Goal: Task Accomplishment & Management: Use online tool/utility

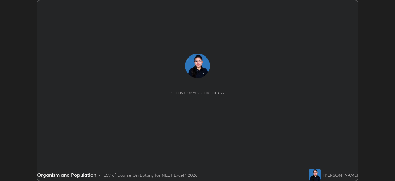
scroll to position [181, 395]
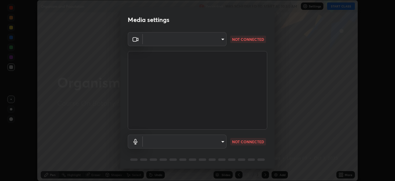
type input "6fd5a11214182fe3dbcd63879dc51230d69f1da36812afabedb7f77605f255ed"
type input "communications"
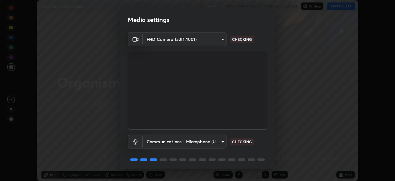
scroll to position [22, 0]
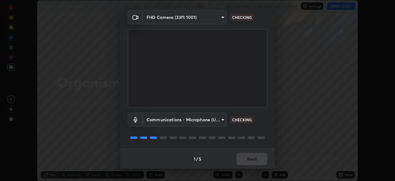
click at [221, 119] on body "Erase all Organism and Population Recording WAS SCHEDULED TO START AT 10:50 AM …" at bounding box center [197, 90] width 395 height 181
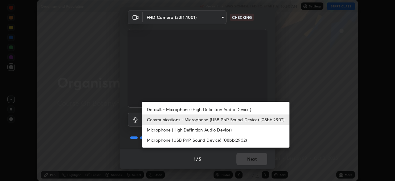
click at [173, 122] on li "Communications - Microphone (USB PnP Sound Device) (08bb:2902)" at bounding box center [216, 119] width 148 height 10
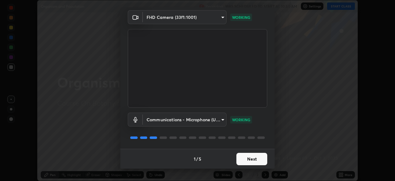
click at [246, 157] on button "Next" at bounding box center [251, 158] width 31 height 12
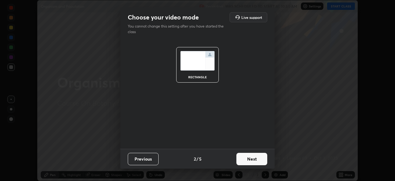
scroll to position [0, 0]
click at [249, 160] on button "Next" at bounding box center [251, 158] width 31 height 12
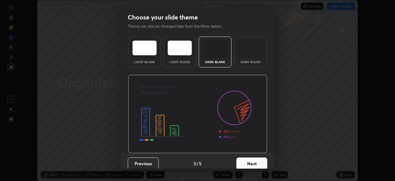
click at [253, 162] on button "Next" at bounding box center [251, 163] width 31 height 12
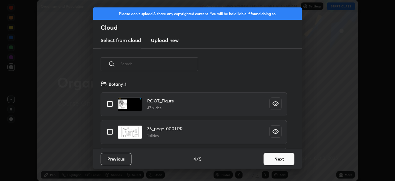
scroll to position [69, 198]
click at [267, 161] on button "Next" at bounding box center [279, 158] width 31 height 12
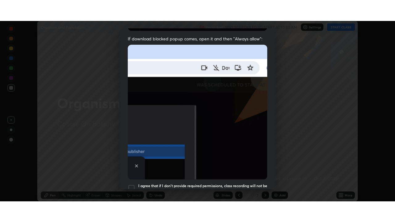
scroll to position [148, 0]
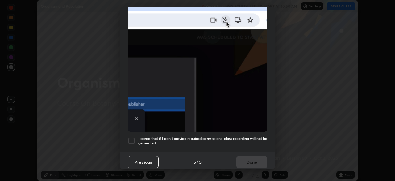
click at [132, 137] on div at bounding box center [131, 140] width 7 height 7
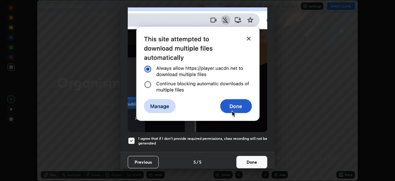
click at [240, 160] on button "Done" at bounding box center [251, 162] width 31 height 12
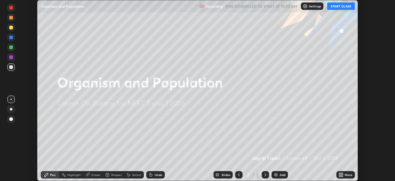
click at [98, 177] on div "Eraser" at bounding box center [93, 174] width 20 height 7
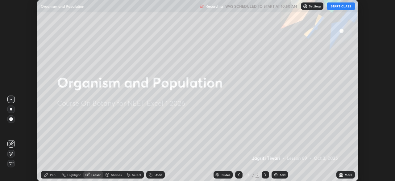
click at [336, 6] on button "START CLASS" at bounding box center [341, 5] width 28 height 7
click at [346, 172] on div "More" at bounding box center [345, 174] width 19 height 7
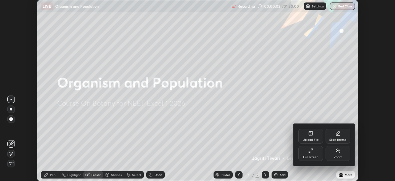
click at [319, 153] on div "Full screen" at bounding box center [310, 153] width 25 height 15
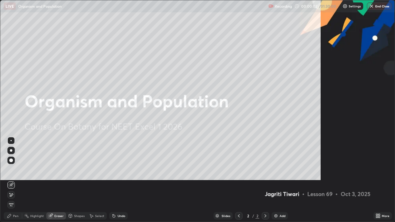
scroll to position [222, 395]
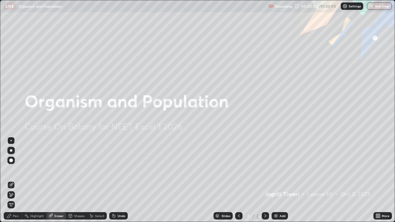
click at [280, 180] on div "Add" at bounding box center [283, 216] width 6 height 3
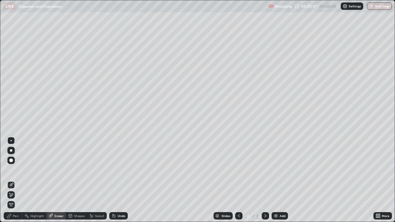
click at [15, 180] on div "Pen" at bounding box center [16, 216] width 6 height 3
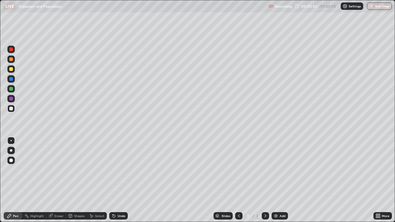
click at [12, 68] on div at bounding box center [11, 69] width 4 height 4
click at [12, 78] on div at bounding box center [11, 79] width 4 height 4
click at [278, 180] on div "Add" at bounding box center [280, 215] width 16 height 7
click at [12, 109] on div at bounding box center [11, 109] width 4 height 4
click at [10, 90] on div at bounding box center [11, 89] width 4 height 4
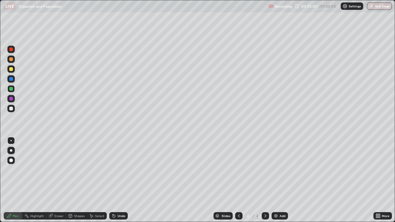
click at [11, 97] on div at bounding box center [11, 99] width 4 height 4
click at [10, 78] on div at bounding box center [11, 79] width 4 height 4
click at [9, 112] on div at bounding box center [10, 108] width 7 height 7
click at [278, 180] on div "Add" at bounding box center [280, 215] width 16 height 7
click at [12, 109] on div at bounding box center [11, 109] width 4 height 4
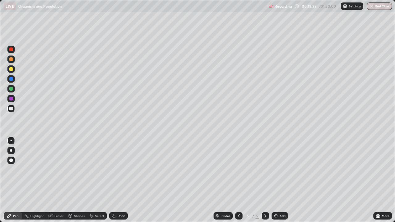
click at [121, 180] on div "Undo" at bounding box center [122, 216] width 8 height 3
click at [12, 69] on div at bounding box center [11, 69] width 4 height 4
click at [17, 5] on div "LIVE Organism and Population" at bounding box center [135, 6] width 262 height 12
click at [277, 180] on img at bounding box center [275, 216] width 5 height 5
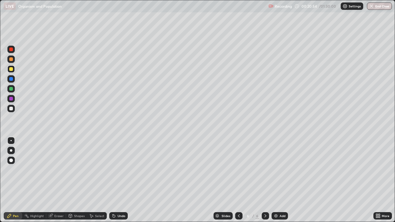
click at [10, 108] on div at bounding box center [11, 109] width 4 height 4
click at [119, 180] on div "Undo" at bounding box center [122, 216] width 8 height 3
click at [281, 180] on div "Add" at bounding box center [283, 216] width 6 height 3
click at [12, 72] on div at bounding box center [10, 68] width 7 height 7
click at [10, 110] on div at bounding box center [11, 109] width 4 height 4
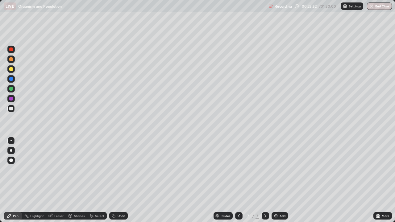
click at [11, 90] on div at bounding box center [11, 89] width 4 height 4
click at [11, 79] on div at bounding box center [11, 79] width 4 height 4
click at [276, 180] on img at bounding box center [275, 216] width 5 height 5
click at [10, 110] on div at bounding box center [11, 109] width 4 height 4
click at [11, 88] on div at bounding box center [11, 89] width 4 height 4
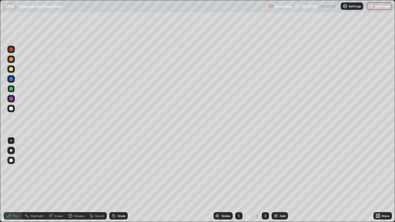
click at [118, 180] on div "Undo" at bounding box center [122, 216] width 8 height 3
click at [282, 180] on div "Add" at bounding box center [283, 216] width 6 height 3
click at [12, 69] on div at bounding box center [11, 69] width 4 height 4
click at [121, 180] on div "Undo" at bounding box center [122, 216] width 8 height 3
click at [281, 180] on div "Add" at bounding box center [283, 216] width 6 height 3
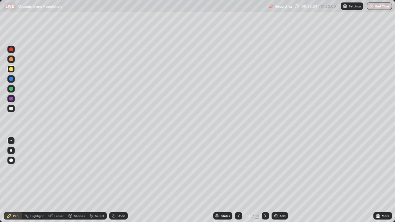
click at [119, 180] on div "Undo" at bounding box center [122, 216] width 8 height 3
click at [10, 110] on div at bounding box center [11, 109] width 4 height 4
click at [118, 180] on div "Undo" at bounding box center [122, 216] width 8 height 3
click at [121, 180] on div "Undo" at bounding box center [122, 216] width 8 height 3
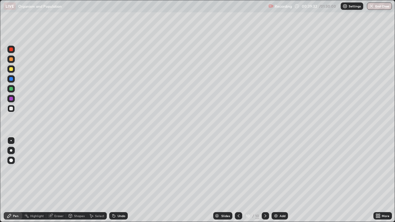
click at [11, 70] on div at bounding box center [11, 69] width 4 height 4
click at [279, 180] on div "Add" at bounding box center [280, 215] width 16 height 7
click at [120, 180] on div "Undo" at bounding box center [122, 216] width 8 height 3
click at [115, 180] on icon at bounding box center [113, 216] width 5 height 5
click at [272, 180] on div "Add" at bounding box center [280, 215] width 16 height 7
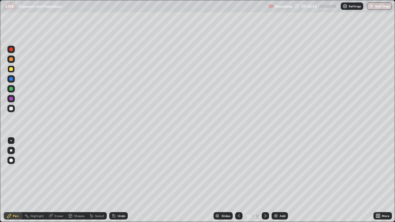
click at [77, 180] on div "Shapes" at bounding box center [79, 216] width 10 height 3
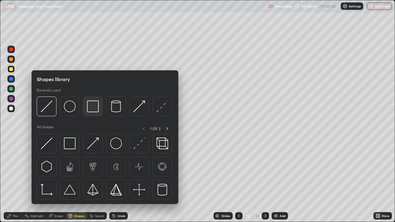
click at [87, 111] on div at bounding box center [93, 107] width 20 height 20
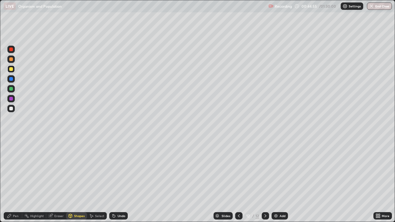
click at [78, 180] on div "Shapes" at bounding box center [79, 216] width 10 height 3
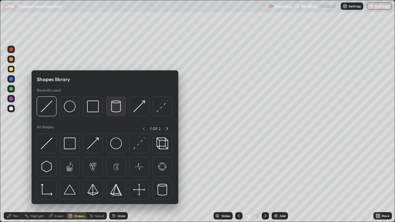
click at [114, 110] on img at bounding box center [116, 107] width 12 height 12
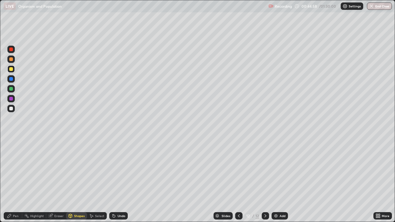
click at [120, 180] on div "Undo" at bounding box center [122, 216] width 8 height 3
click at [12, 180] on div "Pen" at bounding box center [13, 215] width 19 height 7
click at [70, 180] on icon at bounding box center [70, 217] width 0 height 2
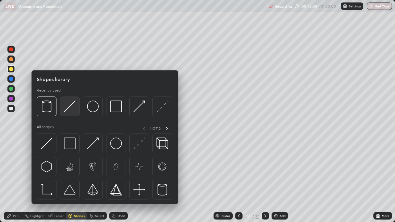
click at [73, 108] on img at bounding box center [70, 107] width 12 height 12
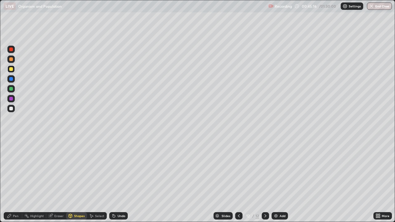
click at [115, 180] on div "Undo" at bounding box center [118, 215] width 19 height 7
click at [80, 180] on div "Shapes" at bounding box center [79, 216] width 10 height 3
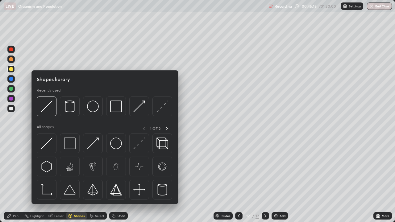
click at [18, 180] on div "Pen" at bounding box center [16, 216] width 6 height 3
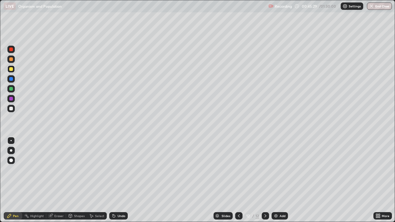
click at [74, 180] on div "Shapes" at bounding box center [79, 216] width 10 height 3
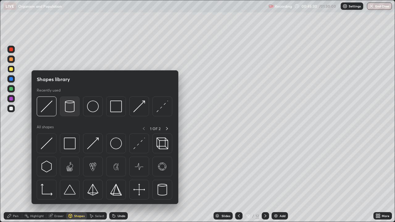
click at [71, 111] on img at bounding box center [70, 107] width 12 height 12
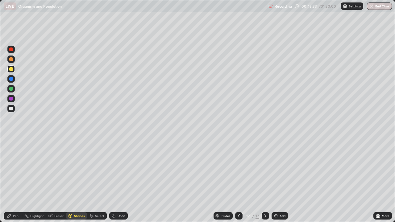
click at [116, 180] on div "Undo" at bounding box center [118, 215] width 19 height 7
click at [83, 180] on div "Shapes" at bounding box center [79, 216] width 10 height 3
click at [94, 180] on div "Select" at bounding box center [97, 215] width 20 height 7
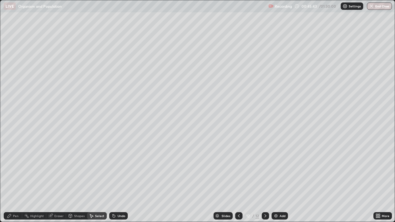
click at [77, 180] on div "Shapes" at bounding box center [79, 216] width 10 height 3
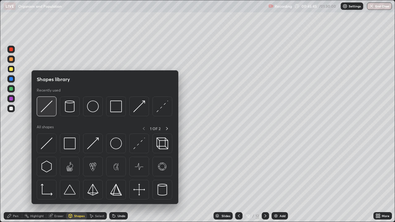
click at [49, 111] on img at bounding box center [47, 107] width 12 height 12
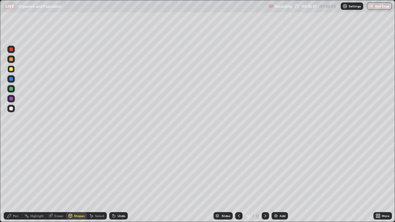
click at [52, 180] on icon at bounding box center [50, 216] width 4 height 4
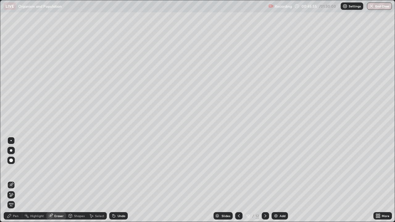
click at [13, 180] on div "Pen" at bounding box center [16, 216] width 6 height 3
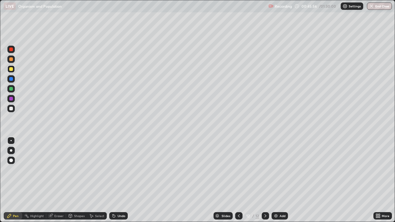
click at [77, 180] on div "Shapes" at bounding box center [76, 215] width 21 height 7
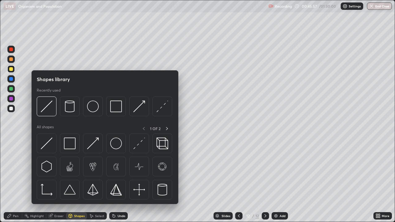
click at [124, 180] on div "Undo" at bounding box center [118, 215] width 19 height 7
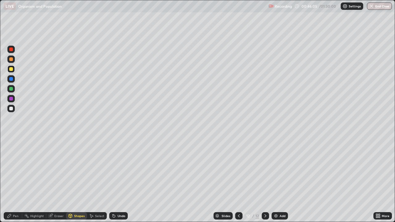
click at [52, 180] on icon at bounding box center [50, 216] width 5 height 5
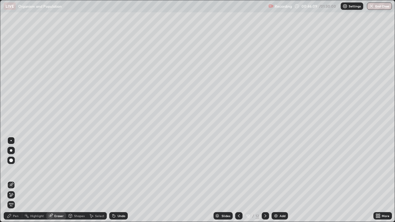
click at [15, 180] on div "Pen" at bounding box center [16, 216] width 6 height 3
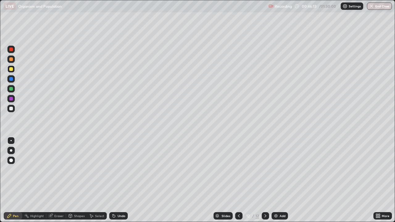
click at [59, 180] on div "Eraser" at bounding box center [58, 216] width 9 height 3
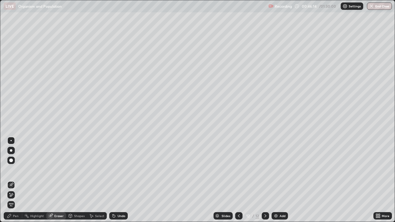
click at [12, 180] on div "Pen" at bounding box center [13, 215] width 19 height 7
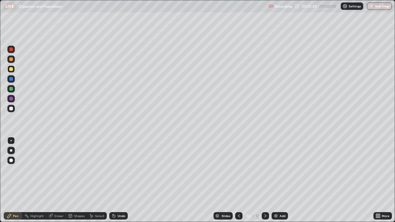
click at [280, 180] on div "Add" at bounding box center [283, 216] width 6 height 3
click at [10, 108] on div at bounding box center [11, 109] width 4 height 4
click at [10, 69] on div at bounding box center [11, 69] width 4 height 4
click at [277, 180] on div "Add" at bounding box center [280, 215] width 16 height 7
click at [11, 89] on div at bounding box center [11, 89] width 4 height 4
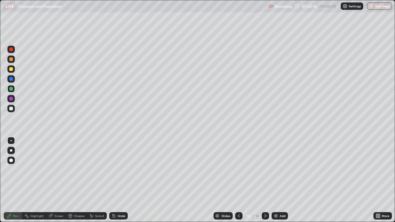
click at [379, 180] on icon at bounding box center [379, 217] width 2 height 2
click at [11, 108] on div at bounding box center [11, 109] width 4 height 4
click at [277, 180] on img at bounding box center [275, 216] width 5 height 5
click at [116, 180] on div "Undo" at bounding box center [118, 215] width 19 height 7
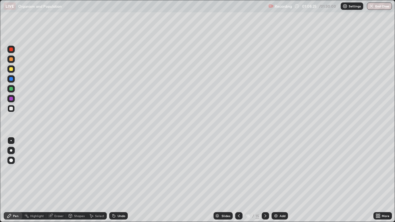
click at [276, 180] on img at bounding box center [275, 216] width 5 height 5
click at [11, 71] on div at bounding box center [10, 68] width 7 height 7
click at [11, 109] on div at bounding box center [11, 109] width 4 height 4
click at [56, 180] on div "Eraser" at bounding box center [56, 215] width 20 height 7
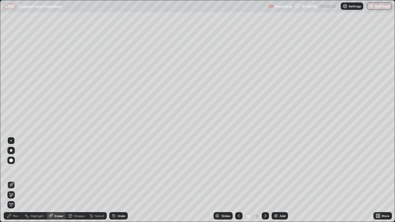
click at [18, 180] on div "Pen" at bounding box center [16, 216] width 6 height 3
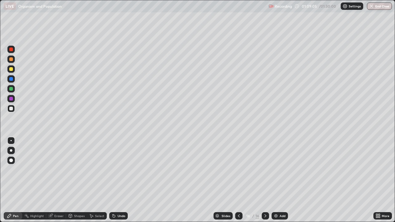
click at [117, 180] on div "Undo" at bounding box center [118, 215] width 19 height 7
click at [56, 180] on div "Eraser" at bounding box center [58, 216] width 9 height 3
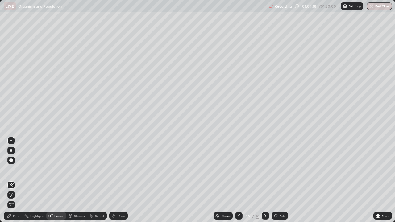
click at [13, 180] on div "Pen" at bounding box center [13, 215] width 19 height 7
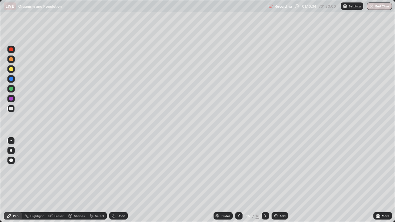
click at [276, 180] on img at bounding box center [275, 216] width 5 height 5
click at [118, 180] on div "Undo" at bounding box center [122, 216] width 8 height 3
click at [280, 180] on div "Add" at bounding box center [280, 215] width 16 height 7
click at [278, 180] on div "Add" at bounding box center [280, 215] width 16 height 7
click at [116, 180] on div "Undo" at bounding box center [118, 215] width 19 height 7
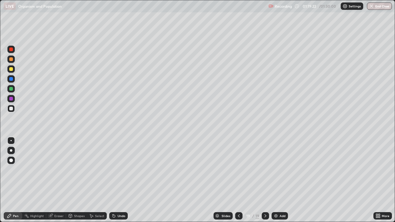
click at [283, 180] on div "Add" at bounding box center [283, 216] width 6 height 3
click at [277, 180] on img at bounding box center [276, 216] width 5 height 5
click at [242, 180] on div at bounding box center [238, 216] width 7 height 12
click at [265, 180] on icon at bounding box center [265, 216] width 5 height 5
click at [278, 180] on div "Add" at bounding box center [280, 215] width 16 height 7
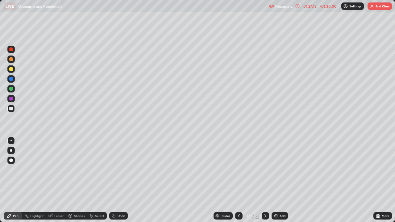
click at [13, 109] on div at bounding box center [11, 109] width 4 height 4
click at [11, 69] on div at bounding box center [11, 69] width 4 height 4
click at [10, 108] on div at bounding box center [11, 109] width 4 height 4
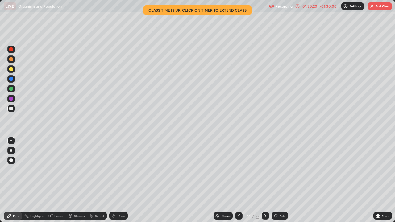
click at [373, 7] on img "button" at bounding box center [371, 6] width 5 height 5
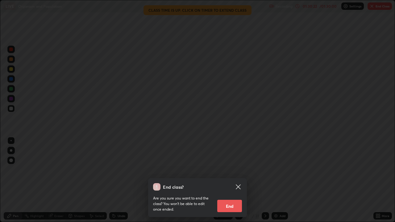
click at [280, 180] on div "End class? Are you sure you want to end the class? You won’t be able to edit on…" at bounding box center [197, 111] width 395 height 222
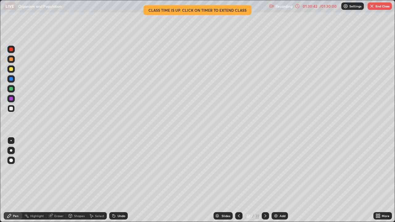
click at [377, 10] on button "End Class" at bounding box center [380, 5] width 24 height 7
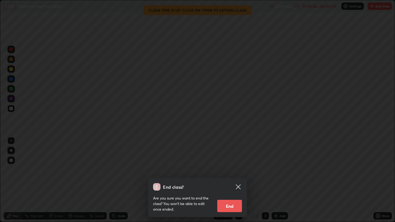
click at [236, 180] on button "End" at bounding box center [229, 206] width 25 height 12
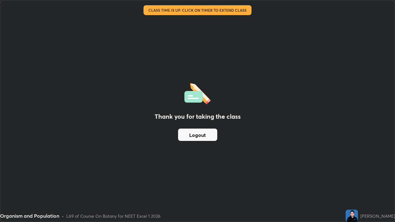
click at [201, 137] on button "Logout" at bounding box center [197, 135] width 39 height 12
click at [202, 137] on button "Logout" at bounding box center [197, 135] width 39 height 12
